Goal: Transaction & Acquisition: Purchase product/service

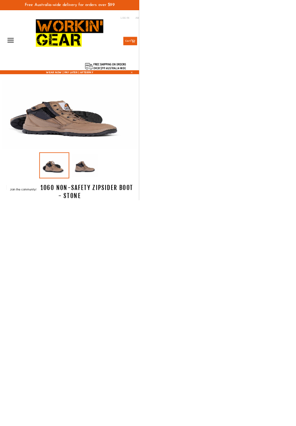
click at [26, 78] on icon "button" at bounding box center [22, 85] width 21 height 19
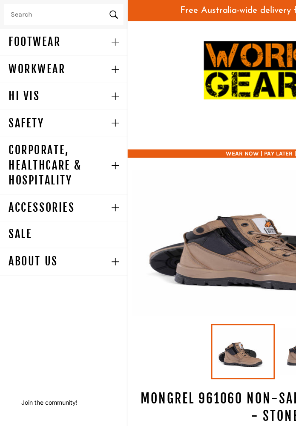
click at [114, 42] on icon "FOOTWEAR Menu" at bounding box center [115, 42] width 7 height 7
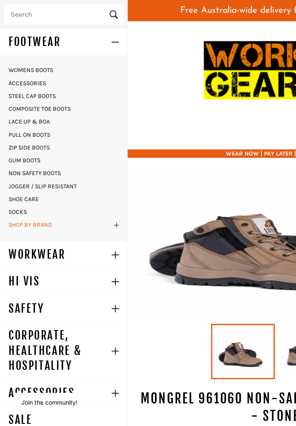
click at [40, 222] on link "SHOP BY BRAND" at bounding box center [54, 226] width 100 height 14
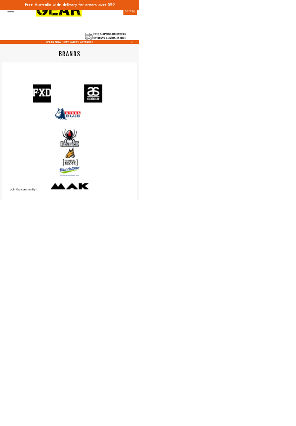
scroll to position [55, 0]
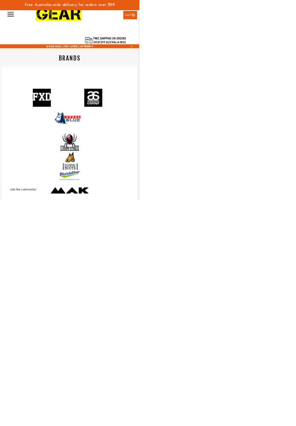
click at [152, 347] on img at bounding box center [148, 342] width 38 height 38
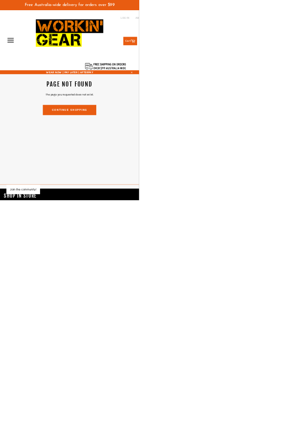
click at [171, 233] on link "Continue shopping" at bounding box center [148, 234] width 114 height 22
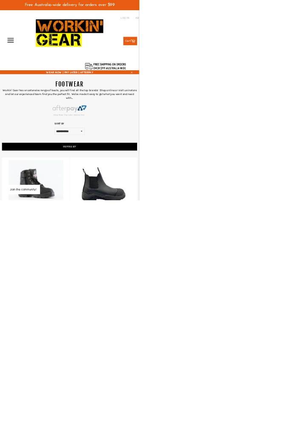
click at [177, 307] on button "Refine By" at bounding box center [148, 312] width 288 height 17
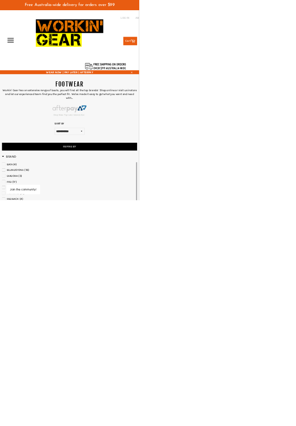
click at [20, 413] on span "MONGREL" at bounding box center [27, 411] width 27 height 7
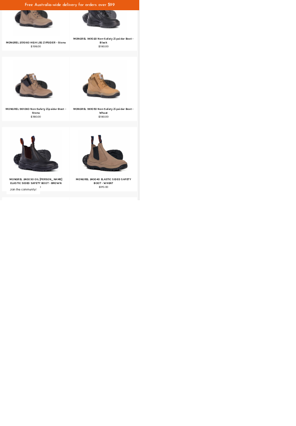
scroll to position [1417, 0]
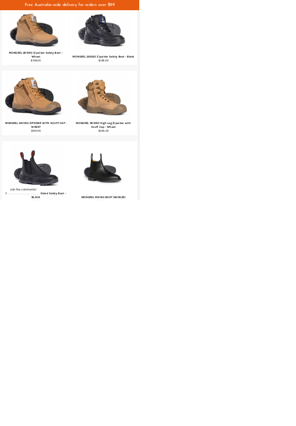
scroll to position [1224, 0]
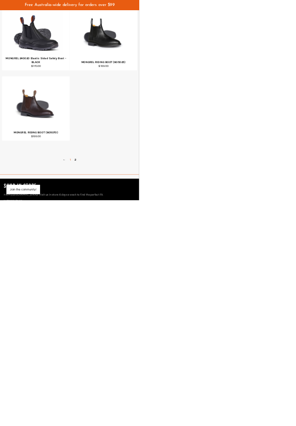
click at [146, 333] on link "1" at bounding box center [149, 339] width 11 height 12
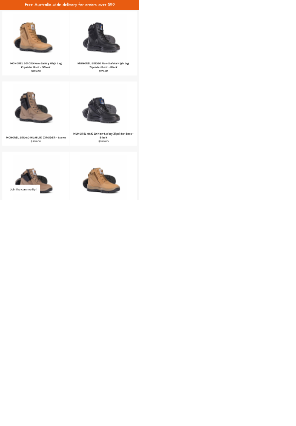
scroll to position [1217, 0]
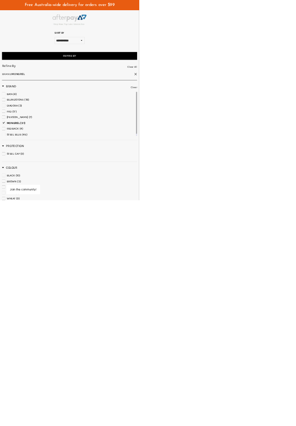
scroll to position [184, 0]
